Goal: Use online tool/utility: Utilize a website feature to perform a specific function

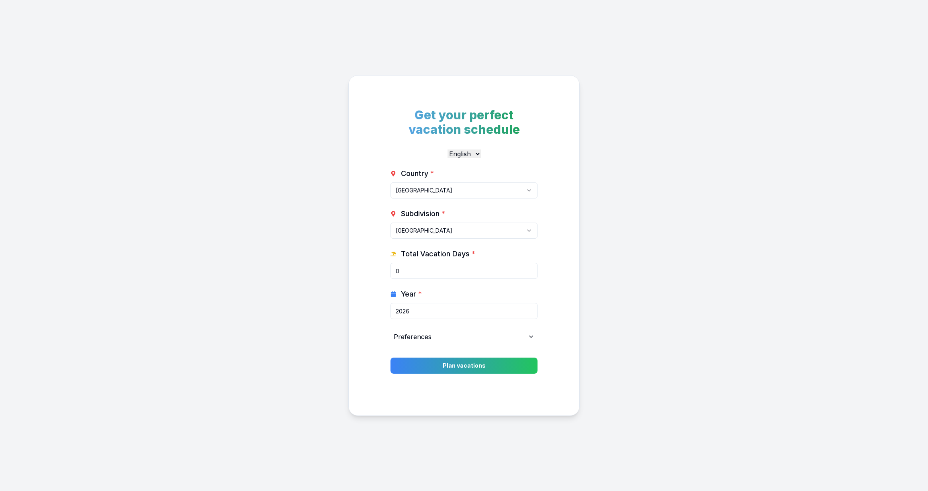
click at [469, 191] on html "Get your perfect vacation schedule English Deutsch Country * [GEOGRAPHIC_DATA] …" at bounding box center [464, 256] width 928 height 512
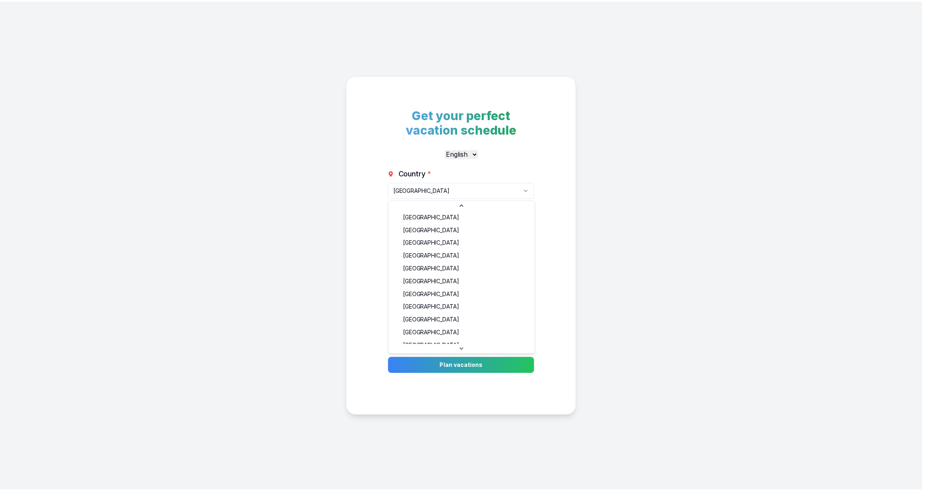
scroll to position [1313, 0]
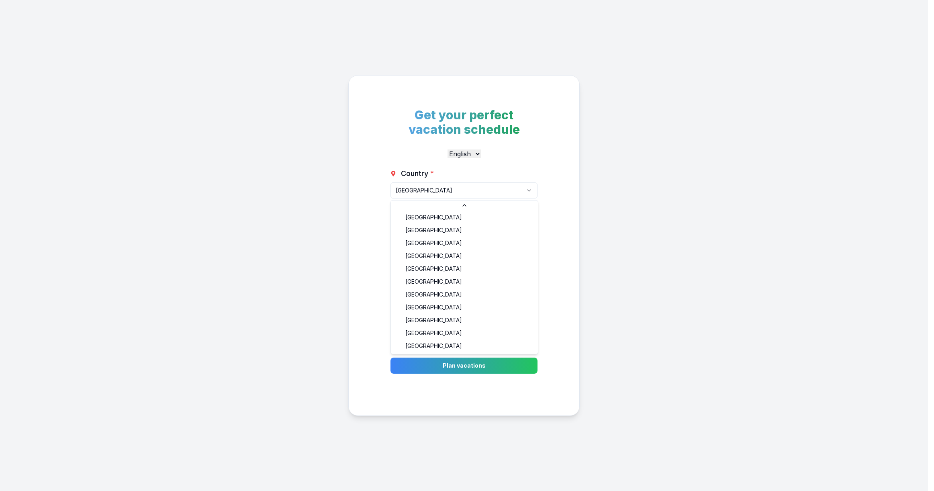
select select "GB"
type input "11"
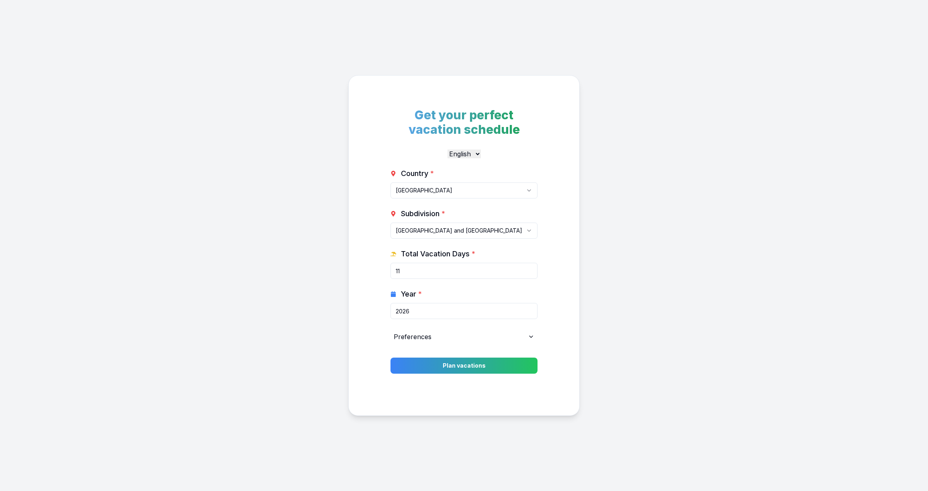
click at [482, 231] on html "Get your perfect vacation schedule English Deutsch Country * [GEOGRAPHIC_DATA] …" at bounding box center [464, 256] width 928 height 512
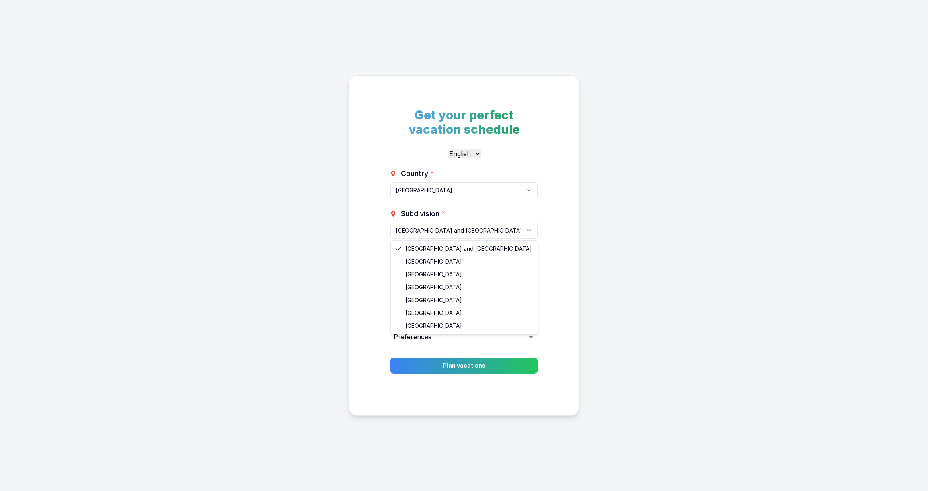
select select "GB-GBN"
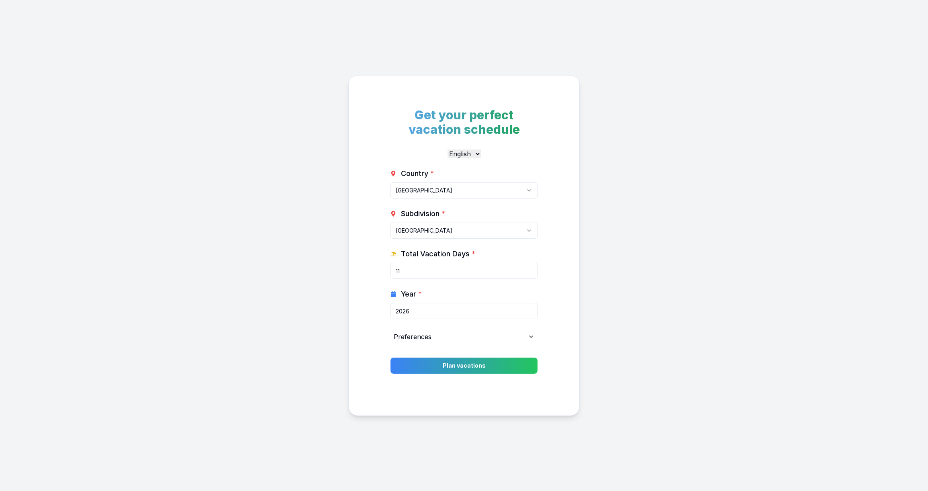
drag, startPoint x: 453, startPoint y: 271, endPoint x: 327, endPoint y: 286, distance: 126.7
click at [328, 286] on div "Get your perfect vacation schedule English Deutsch Country * [GEOGRAPHIC_DATA] …" at bounding box center [464, 245] width 928 height 491
type input "30"
click at [480, 365] on button "Plan vacations" at bounding box center [464, 365] width 154 height 17
click at [512, 340] on div "Preferences" at bounding box center [464, 337] width 147 height 16
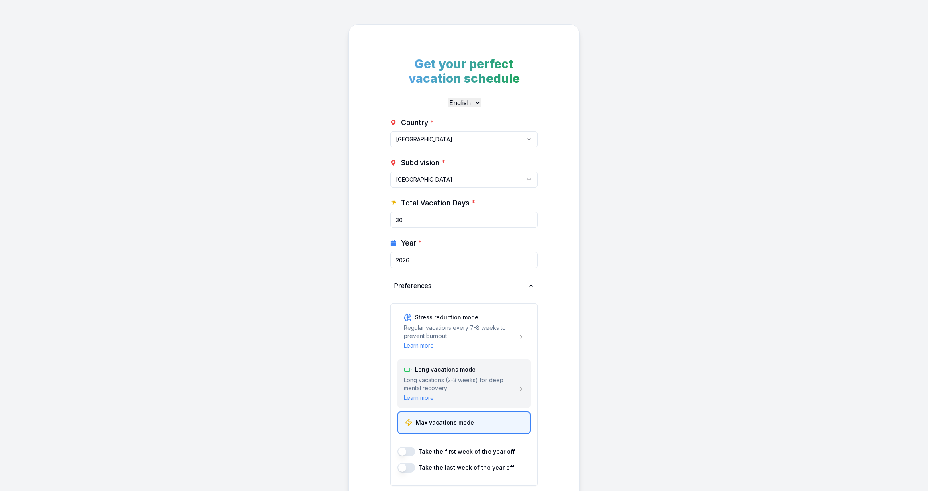
click at [482, 375] on div "Long vacations mode Long vacations (2-3 weeks) for deep mental recovery Learn m…" at bounding box center [464, 384] width 121 height 36
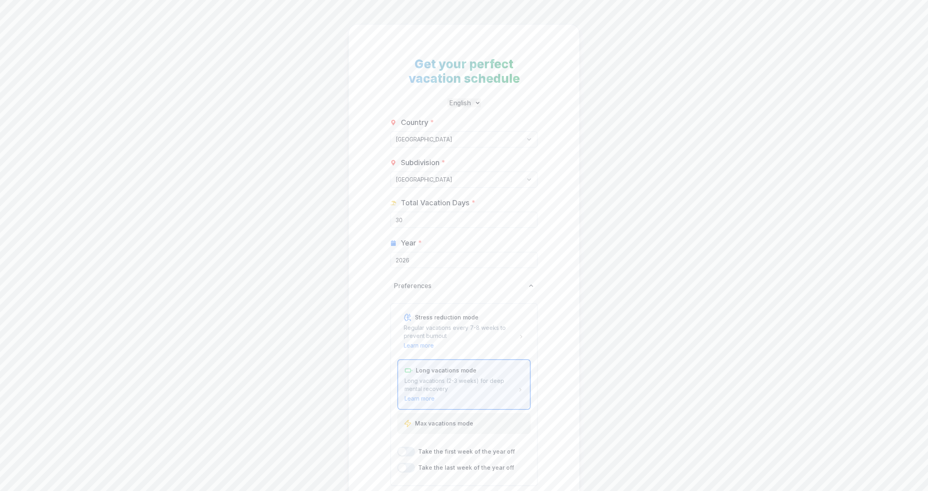
click at [487, 419] on div "Max vacations mode" at bounding box center [463, 423] width 133 height 21
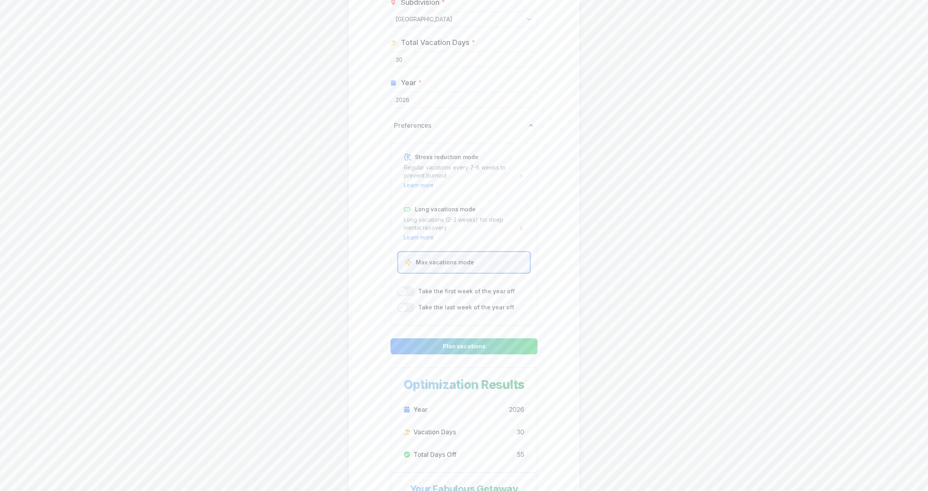
scroll to position [161, 0]
click at [498, 348] on button "Plan vacations" at bounding box center [464, 346] width 154 height 17
drag, startPoint x: 721, startPoint y: 173, endPoint x: 713, endPoint y: 167, distance: 9.8
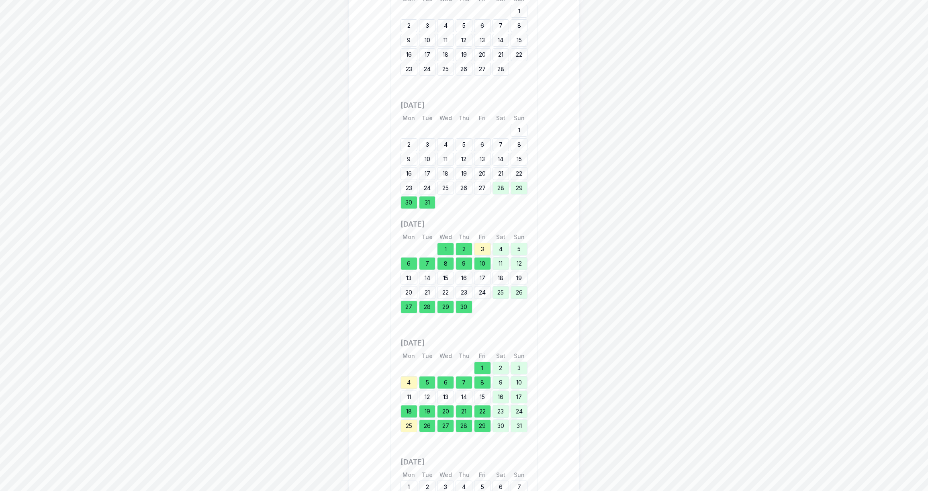
scroll to position [1155, 0]
